Goal: Information Seeking & Learning: Learn about a topic

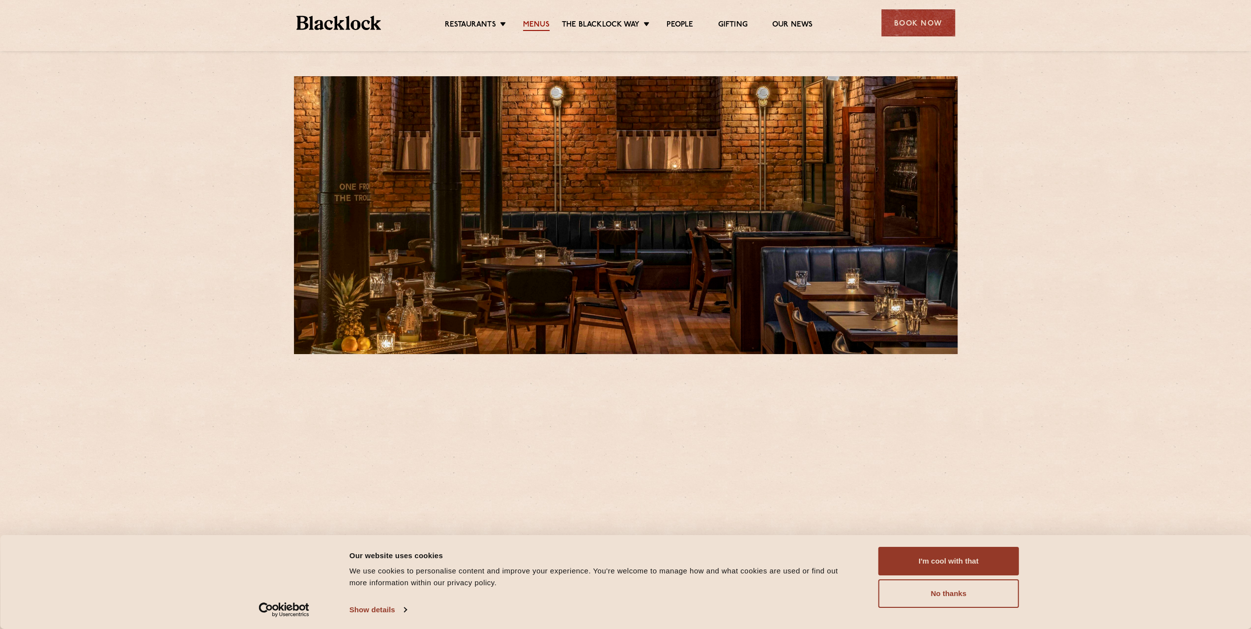
click at [533, 25] on link "Menus" at bounding box center [536, 25] width 27 height 11
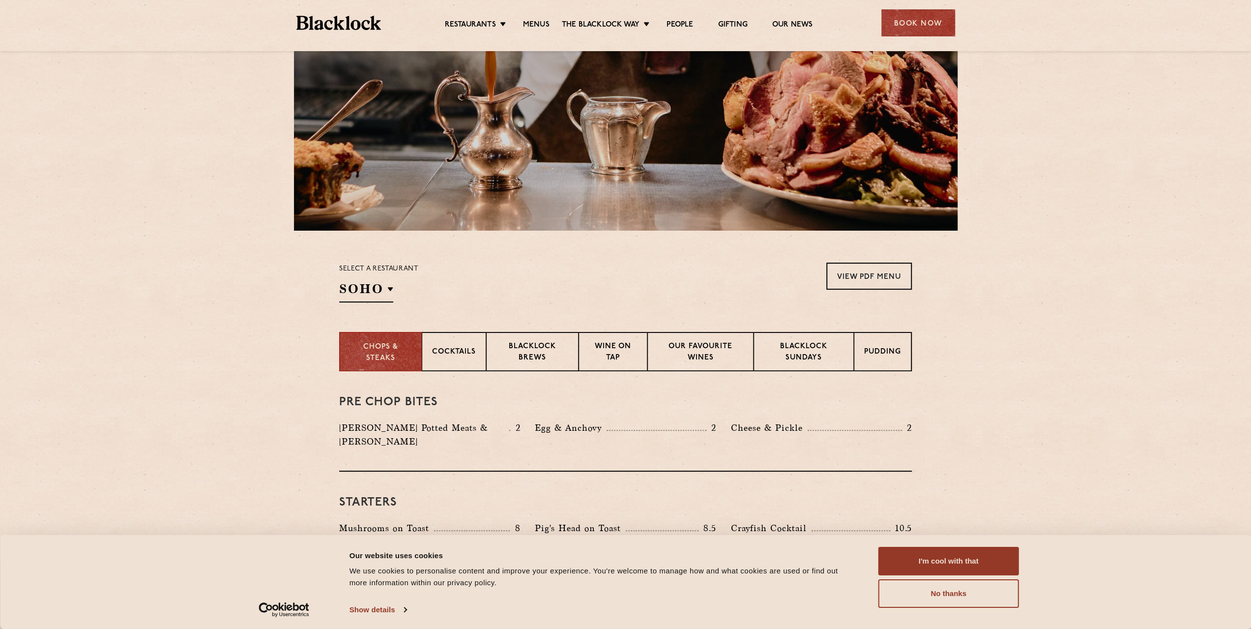
scroll to position [197, 0]
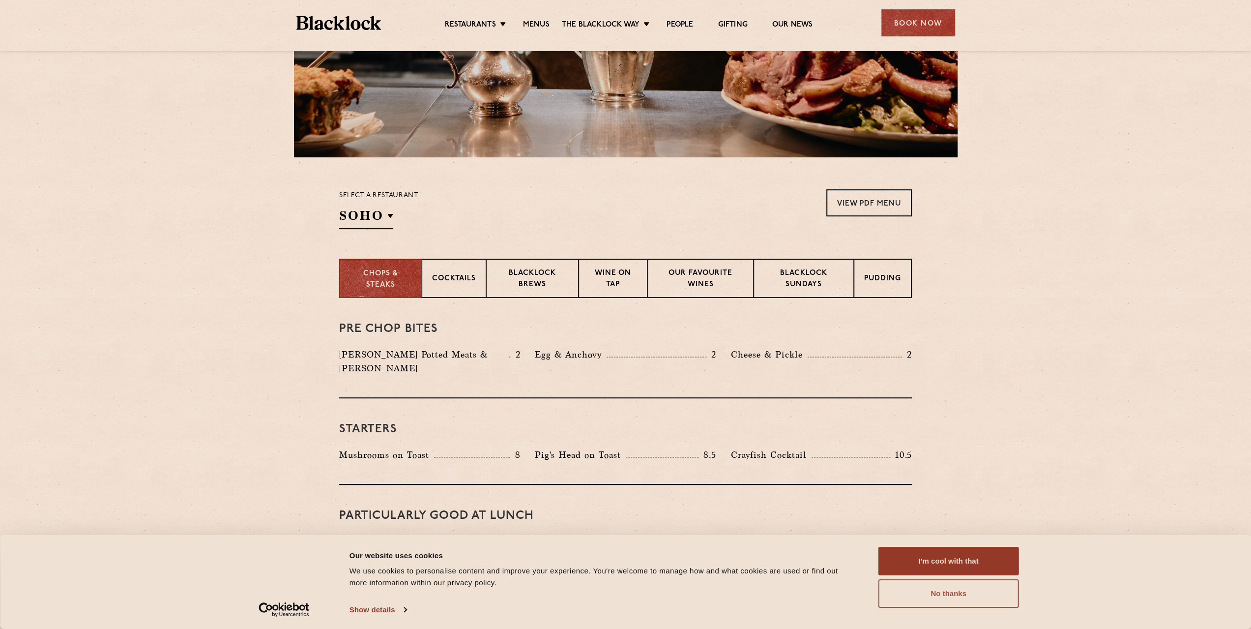
click at [929, 584] on button "No thanks" at bounding box center [948, 593] width 141 height 29
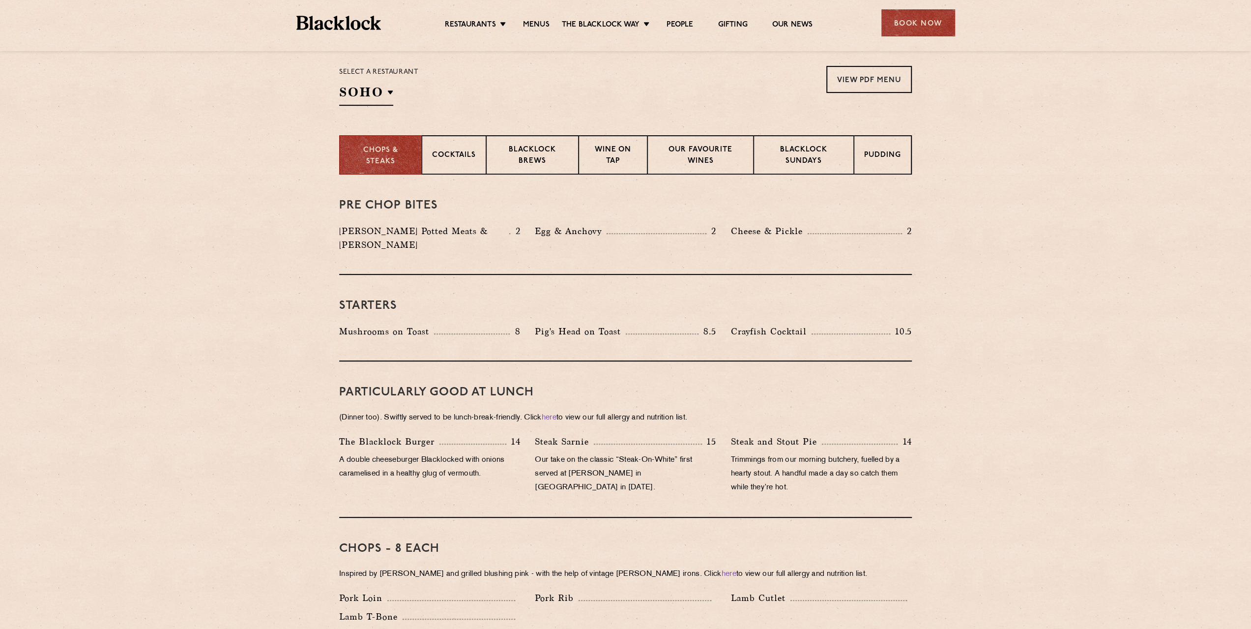
scroll to position [304, 0]
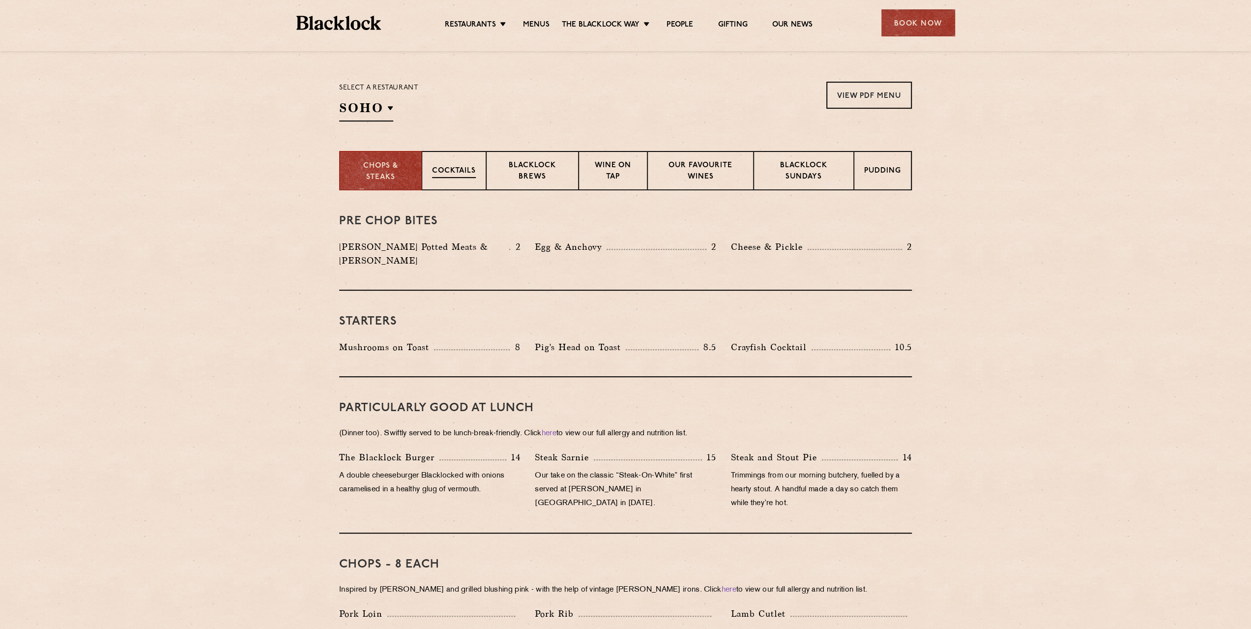
click at [465, 171] on p "Cocktails" at bounding box center [454, 172] width 44 height 12
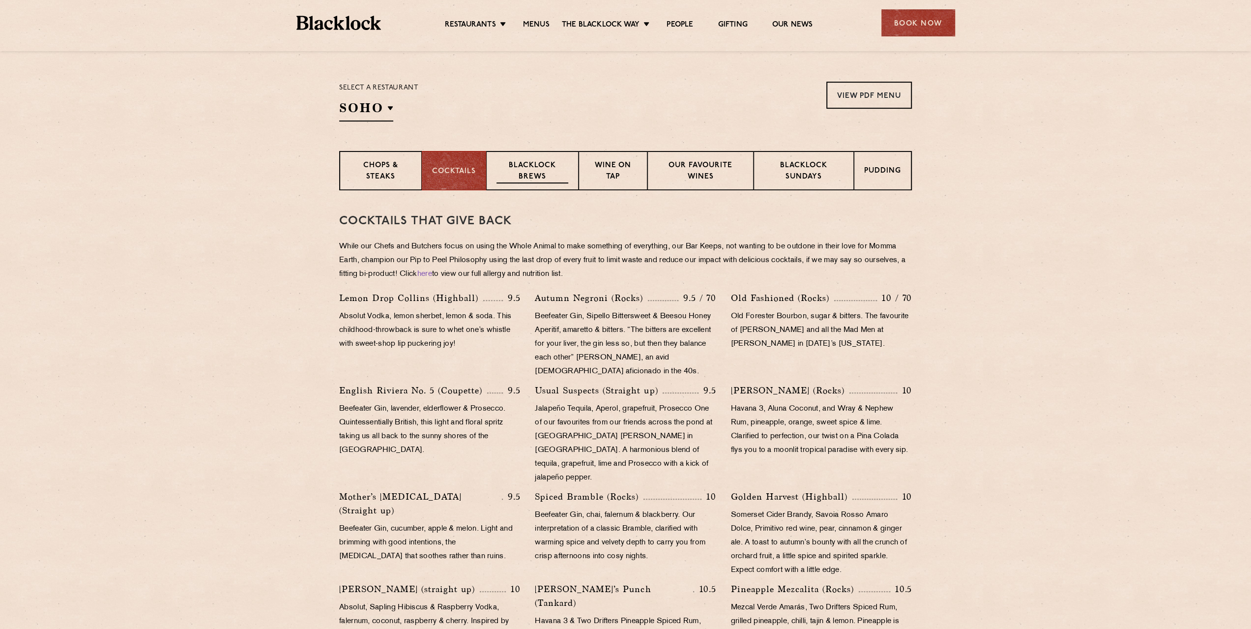
click at [546, 179] on p "Blacklock Brews" at bounding box center [532, 171] width 72 height 23
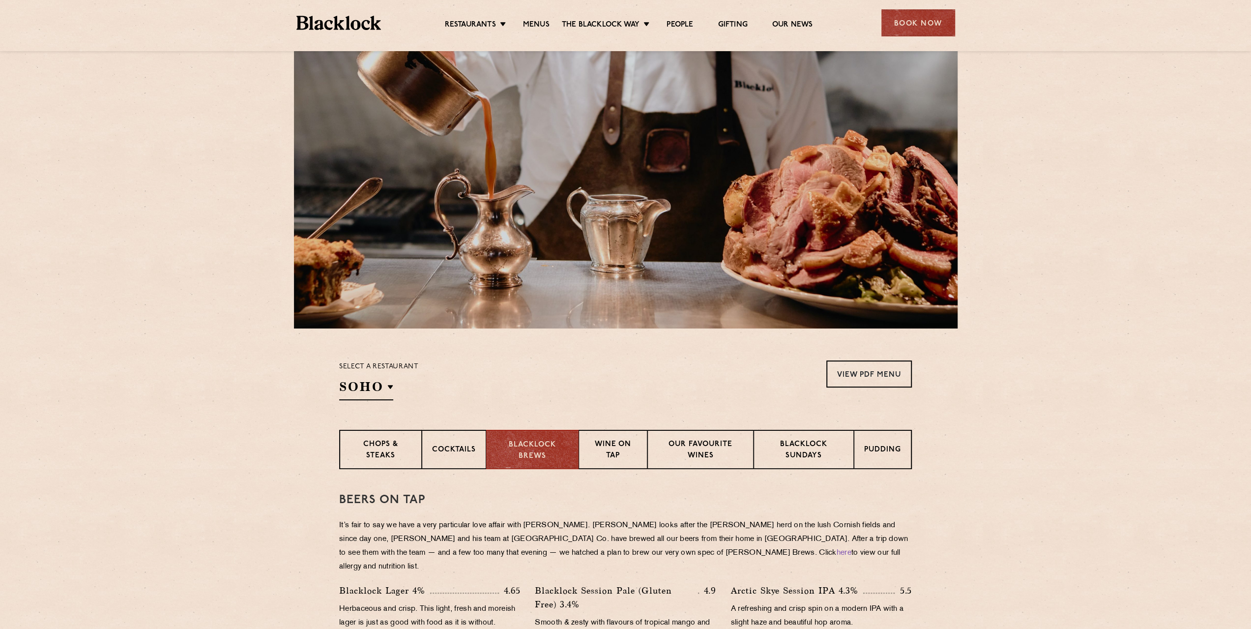
scroll to position [0, 0]
